Goal: Information Seeking & Learning: Find specific page/section

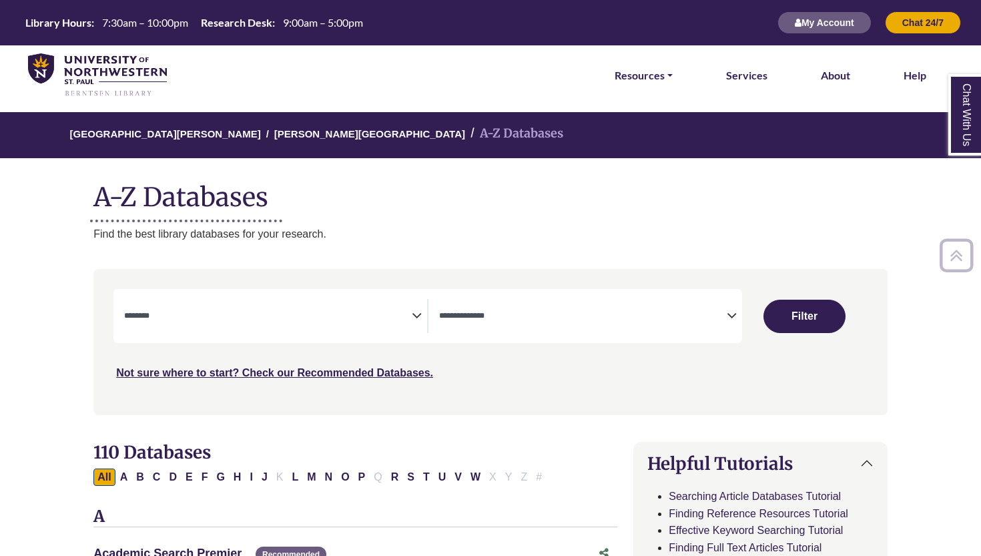
select select "Database Subject Filter"
select select "Database Types Filter"
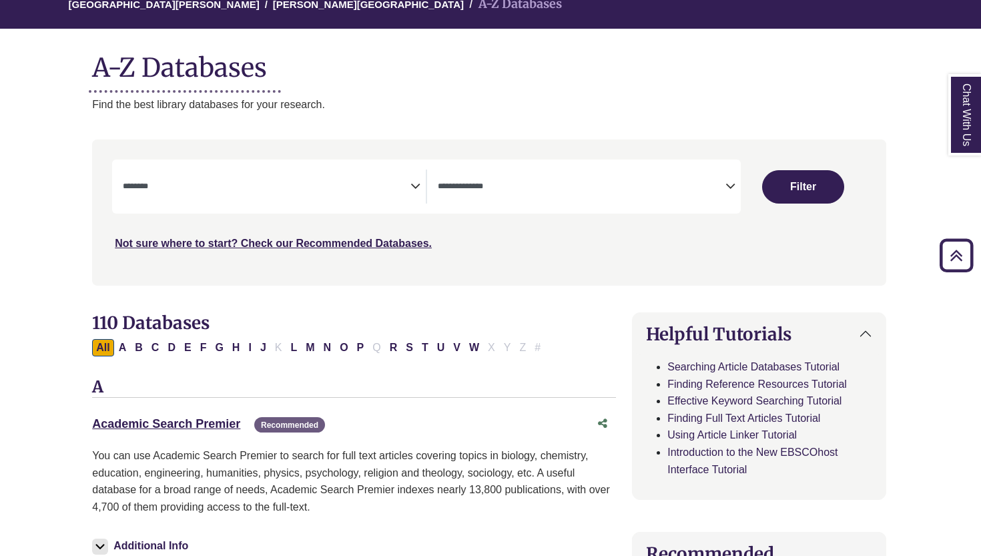
scroll to position [125, 1]
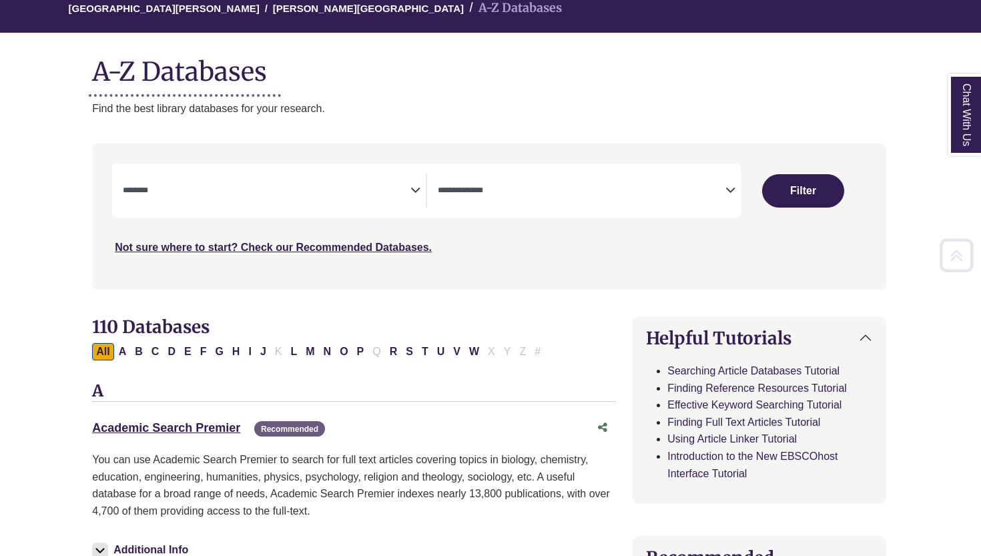
click at [304, 198] on span "Search filters" at bounding box center [267, 191] width 288 height 34
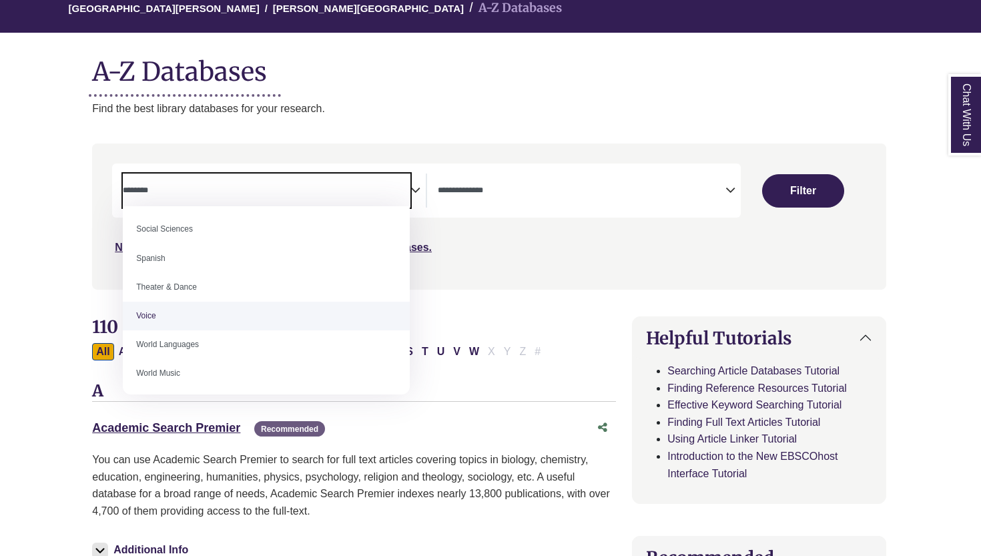
scroll to position [1182, 0]
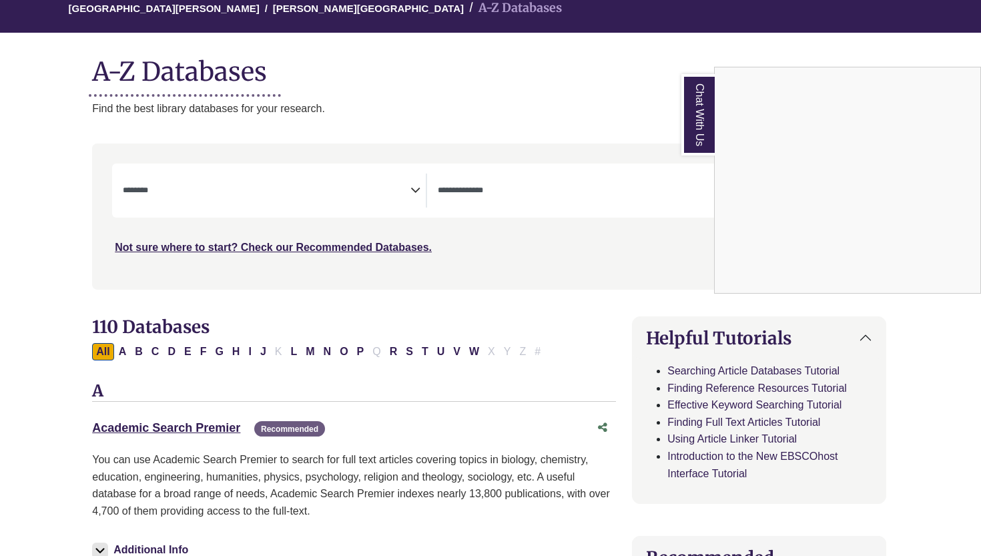
click at [244, 198] on div "Chat With Us" at bounding box center [490, 278] width 981 height 556
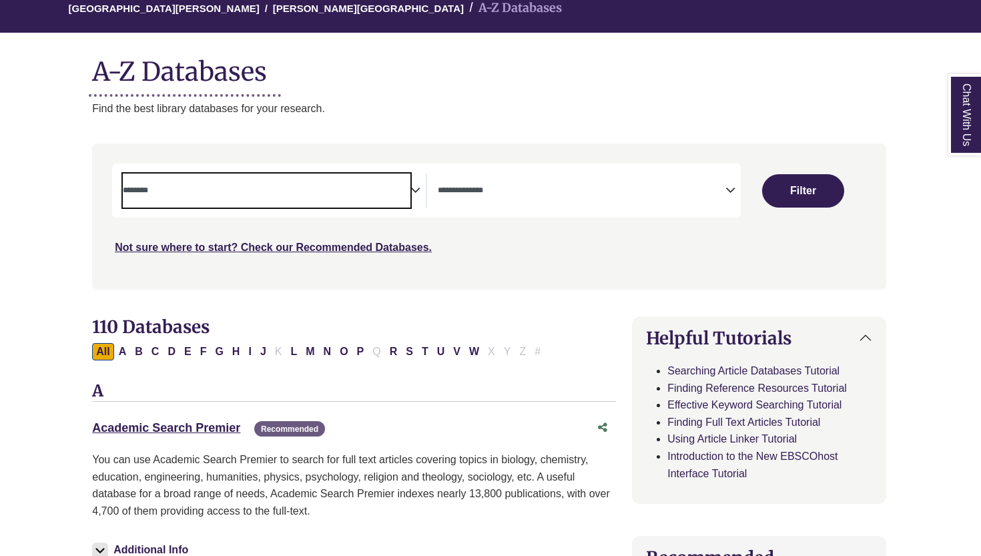
click at [244, 198] on span "Search filters" at bounding box center [267, 191] width 288 height 34
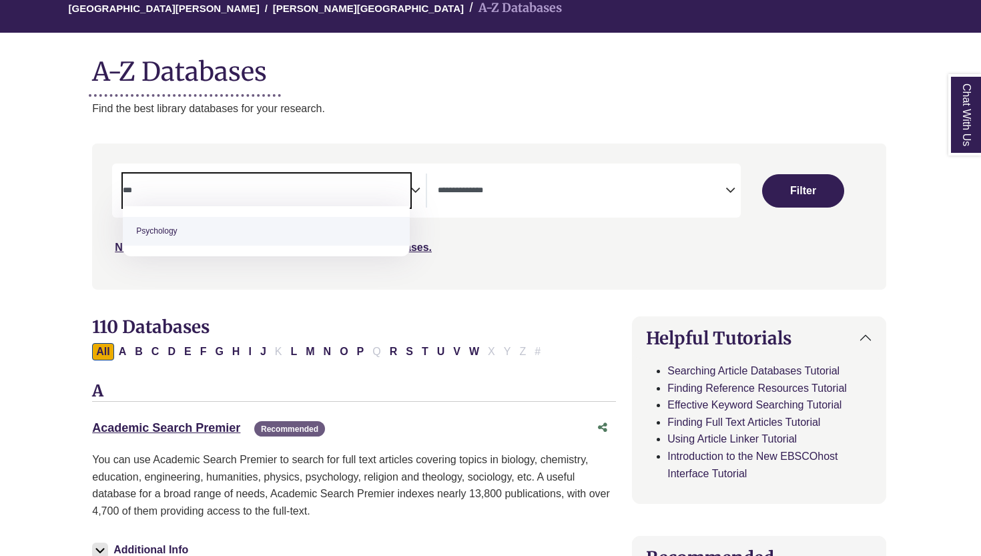
type textarea "***"
click at [224, 213] on span "Psychology" at bounding box center [266, 231] width 287 height 50
select select "*****"
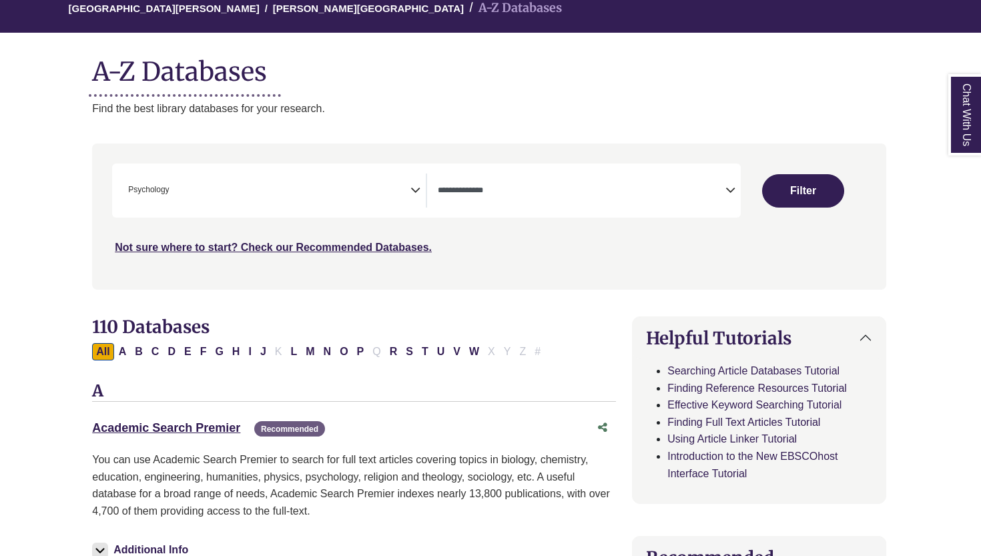
click at [781, 170] on div "Clear Filters Filter" at bounding box center [803, 191] width 125 height 54
click at [781, 176] on button "Filter" at bounding box center [803, 190] width 82 height 33
select select "Database Types Filter"
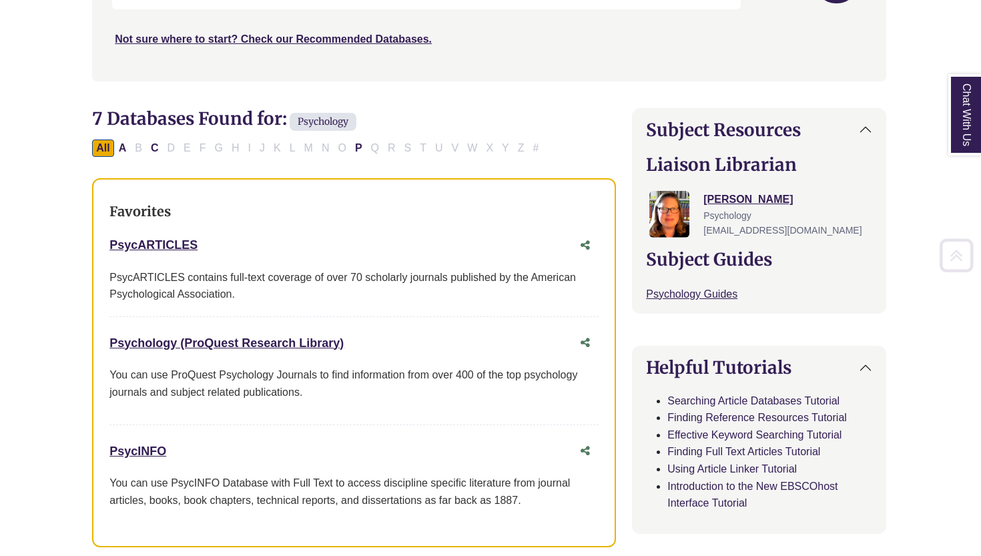
scroll to position [388, 1]
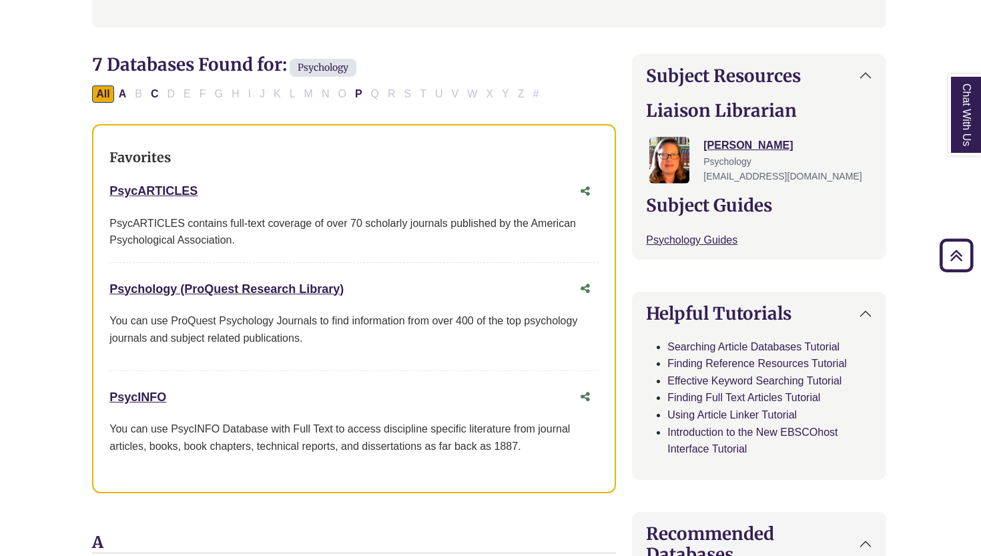
drag, startPoint x: 158, startPoint y: 268, endPoint x: 145, endPoint y: 198, distance: 70.7
click at [145, 198] on div "Favorites PsycARTICLES This link opens in a new window PsycARTICLES contains fu…" at bounding box center [354, 309] width 524 height 370
click at [143, 179] on div "PsycARTICLES This link opens in a new window" at bounding box center [353, 191] width 489 height 25
click at [143, 184] on link "PsycARTICLES This link opens in a new window" at bounding box center [153, 190] width 88 height 13
